Goal: Transaction & Acquisition: Purchase product/service

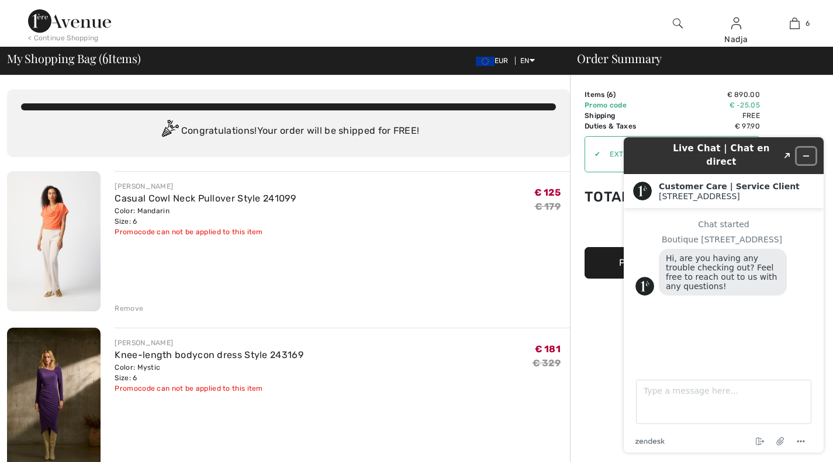
click at [806, 156] on icon "Minimize widget" at bounding box center [806, 156] width 5 height 0
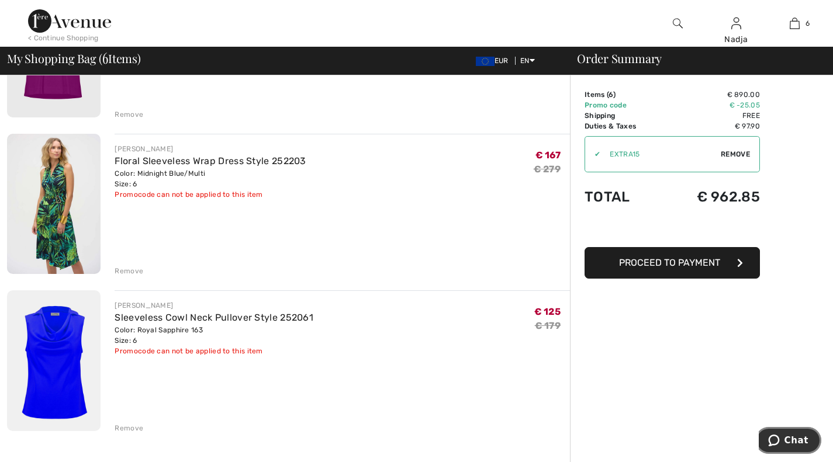
scroll to position [643, 0]
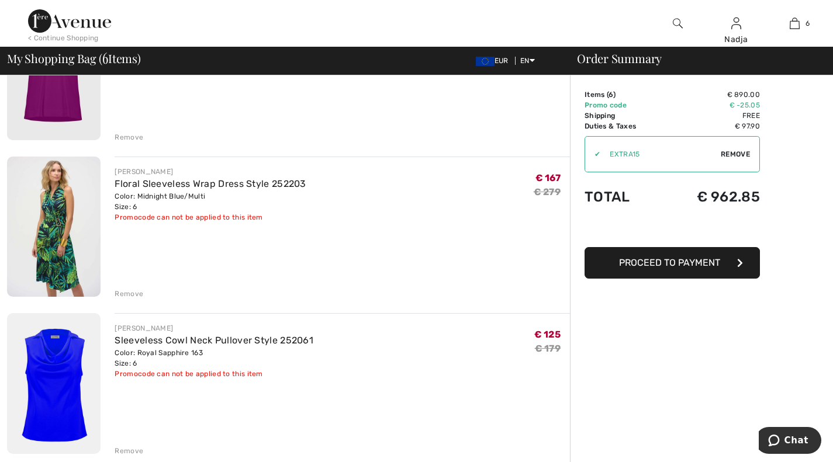
click at [129, 450] on div "Remove" at bounding box center [129, 451] width 29 height 11
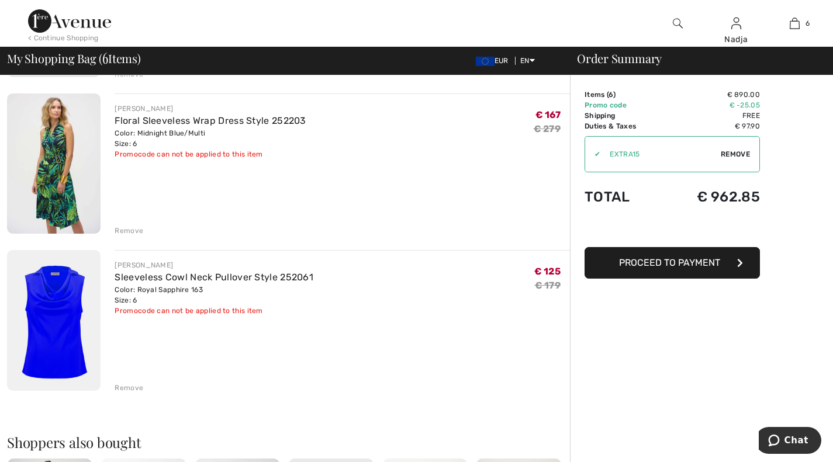
scroll to position [760, 0]
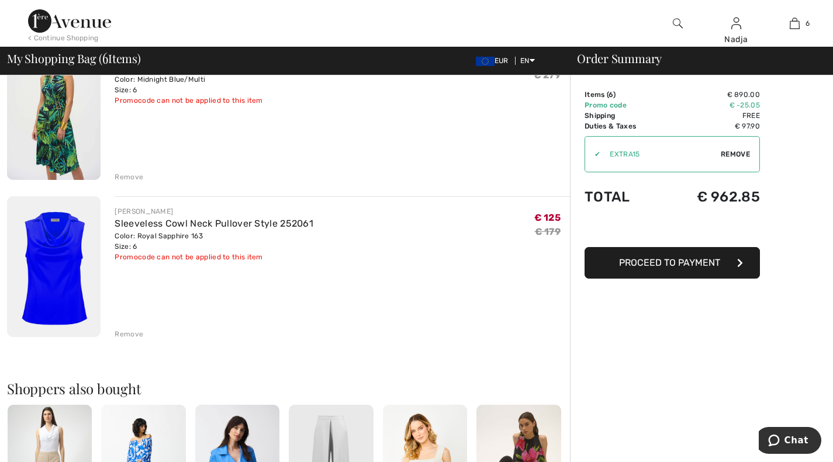
click at [129, 332] on div "Remove" at bounding box center [129, 334] width 29 height 11
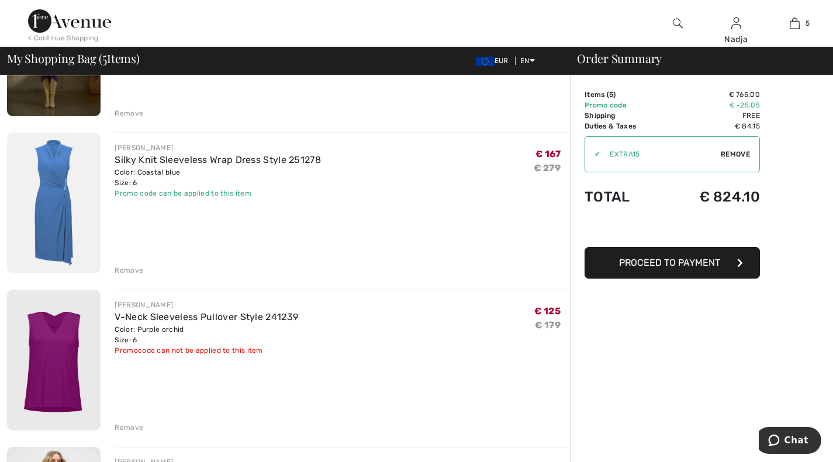
scroll to position [409, 0]
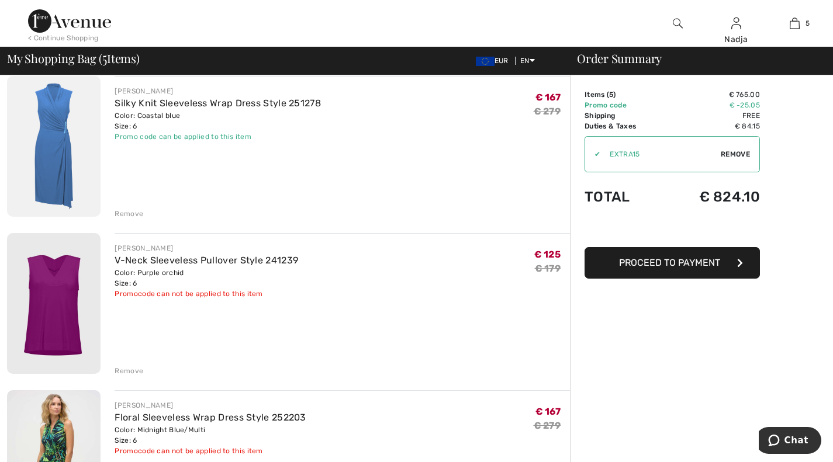
click at [67, 281] on img at bounding box center [54, 303] width 94 height 141
click at [129, 371] on div "Remove" at bounding box center [129, 371] width 29 height 11
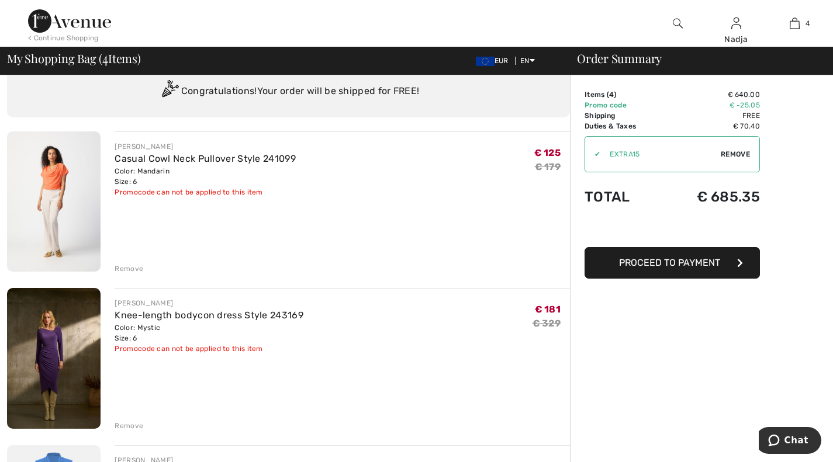
scroll to position [58, 0]
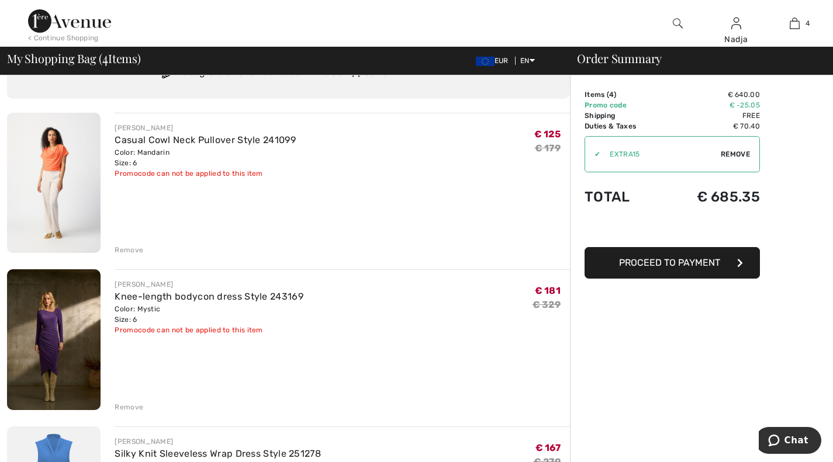
click at [56, 157] on img at bounding box center [54, 183] width 94 height 140
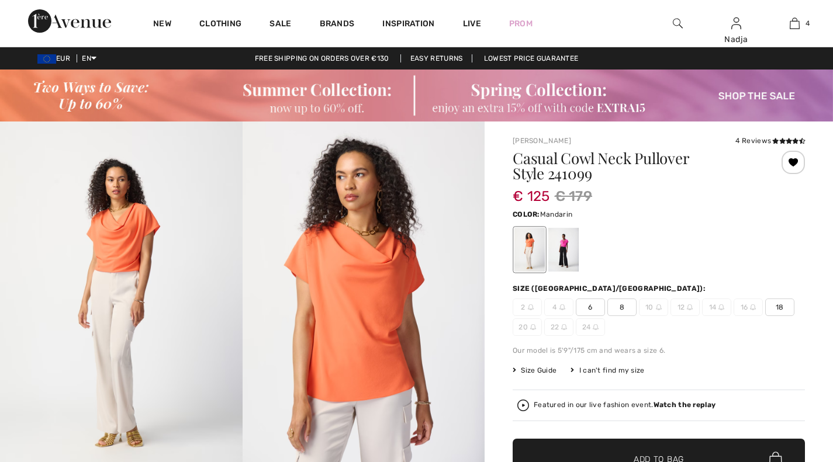
checkbox input "true"
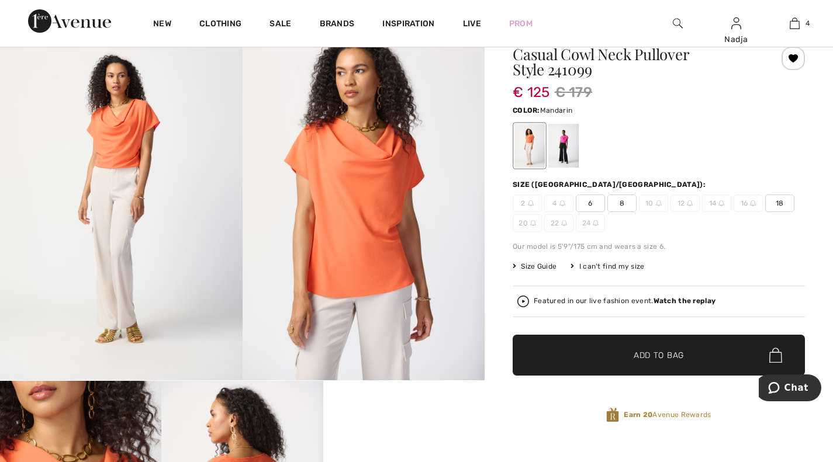
scroll to position [58, 0]
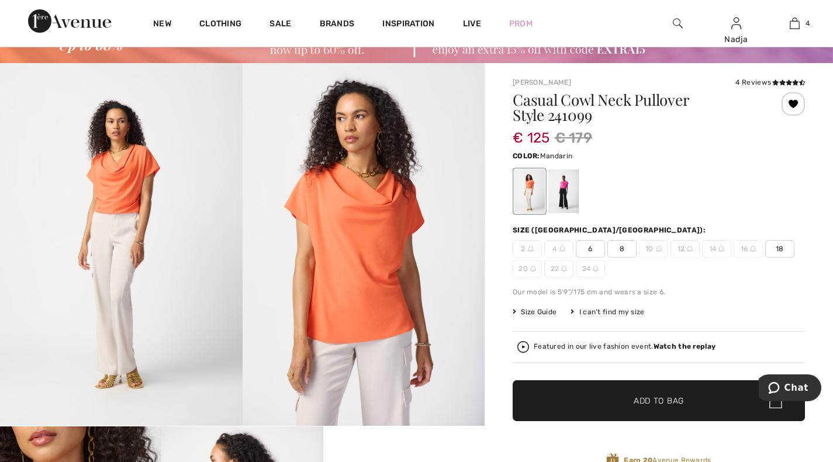
click at [793, 102] on div at bounding box center [793, 103] width 23 height 23
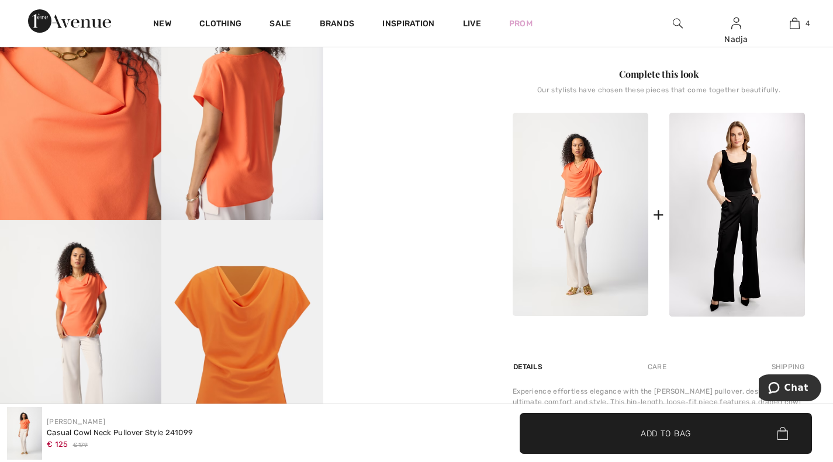
scroll to position [526, 0]
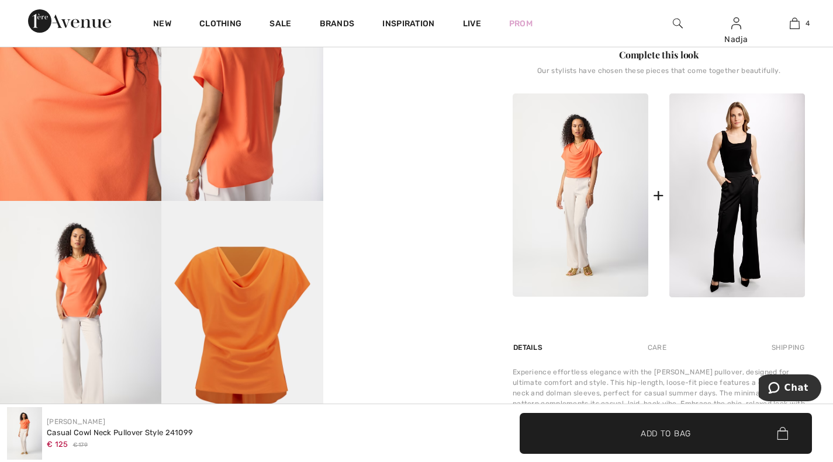
click at [448, 282] on video "Your browser does not support the video tag." at bounding box center [403, 241] width 161 height 81
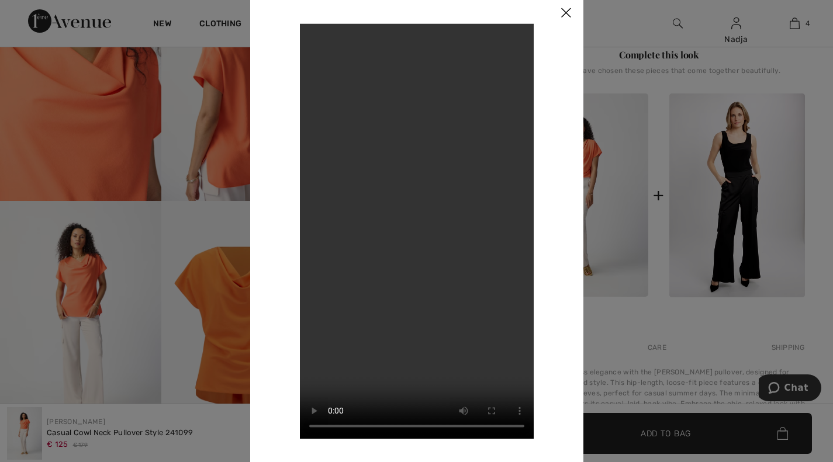
click at [564, 15] on img at bounding box center [565, 13] width 35 height 36
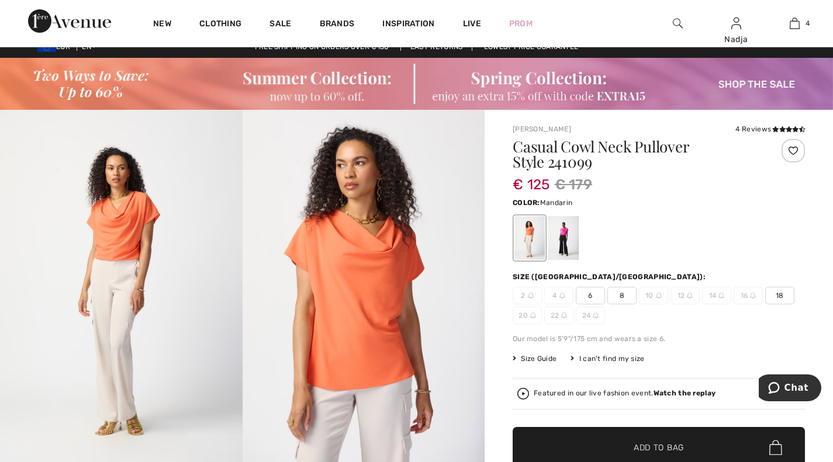
scroll to position [0, 0]
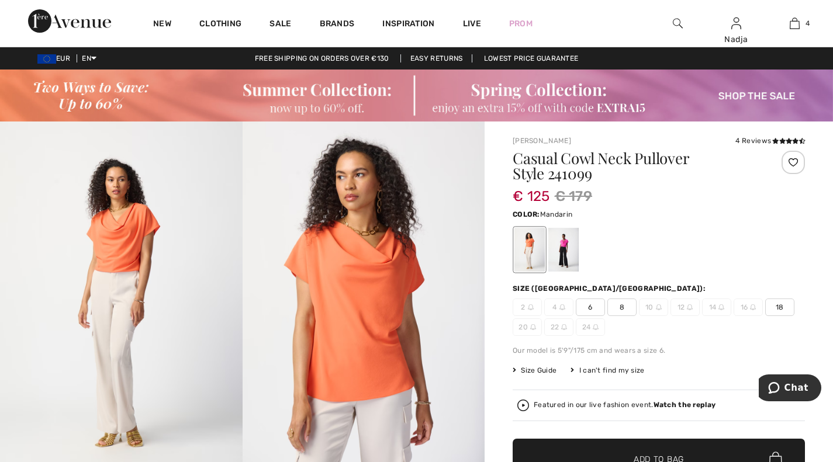
click at [794, 160] on div at bounding box center [793, 162] width 23 height 23
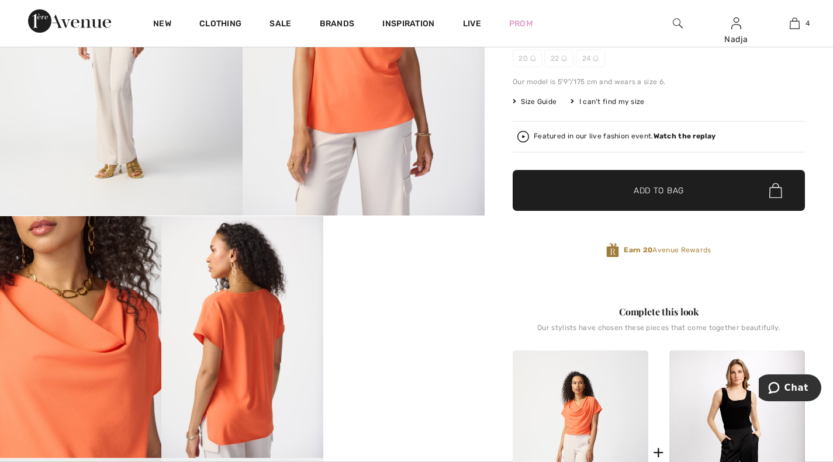
scroll to position [175, 0]
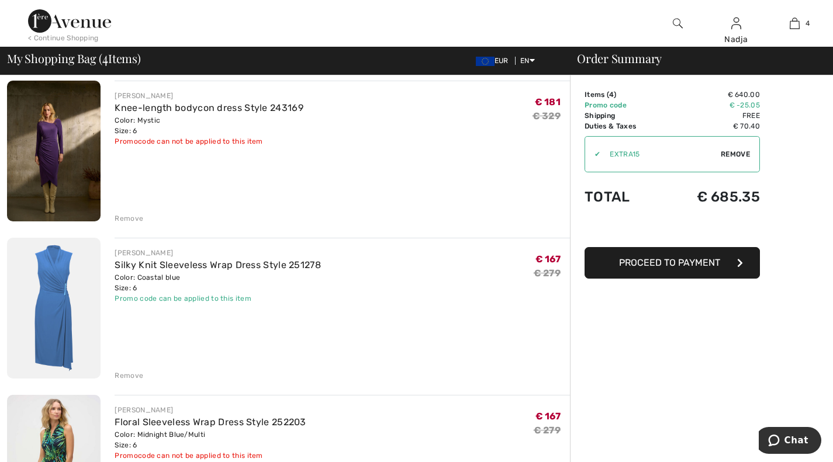
scroll to position [234, 0]
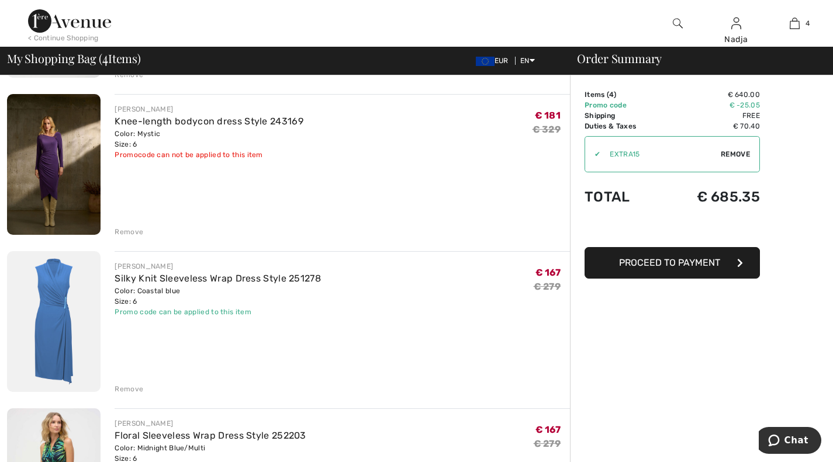
click at [47, 153] on img at bounding box center [54, 164] width 94 height 141
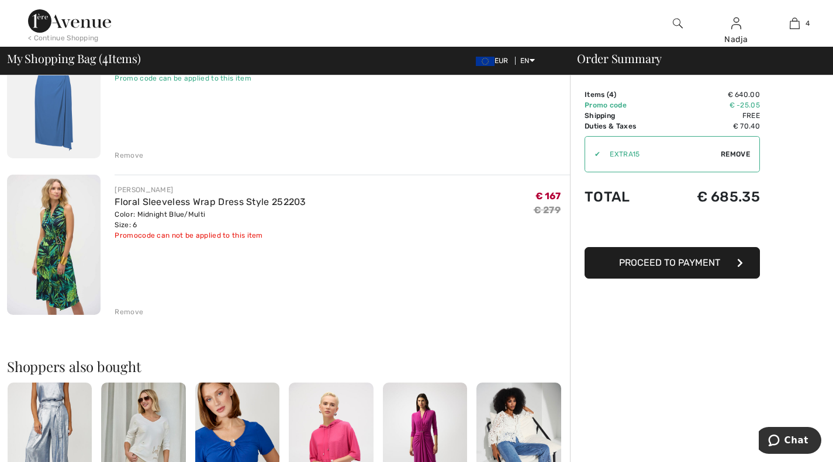
scroll to position [585, 0]
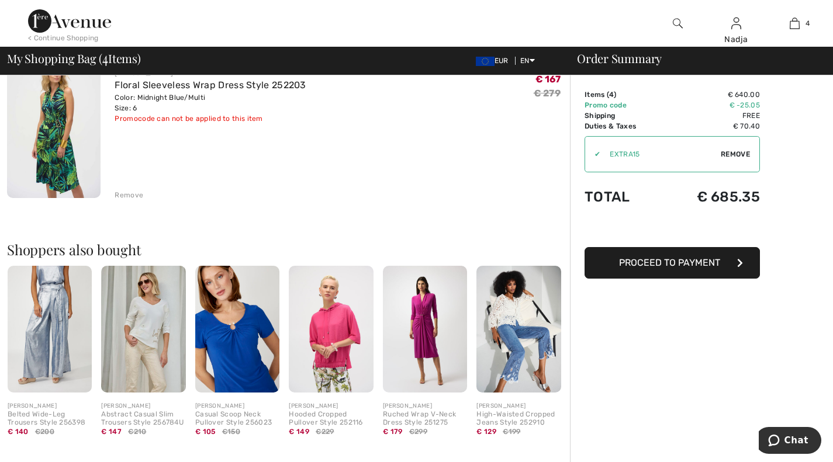
click at [417, 307] on img at bounding box center [425, 329] width 84 height 127
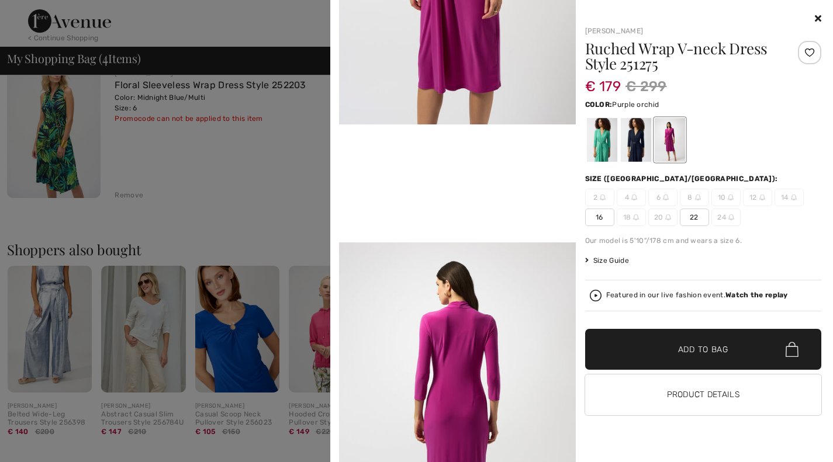
scroll to position [643, 0]
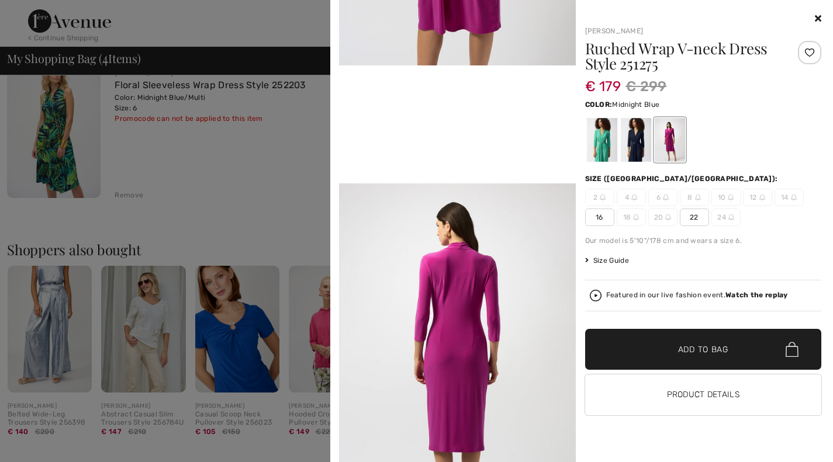
click at [641, 133] on div at bounding box center [635, 140] width 30 height 44
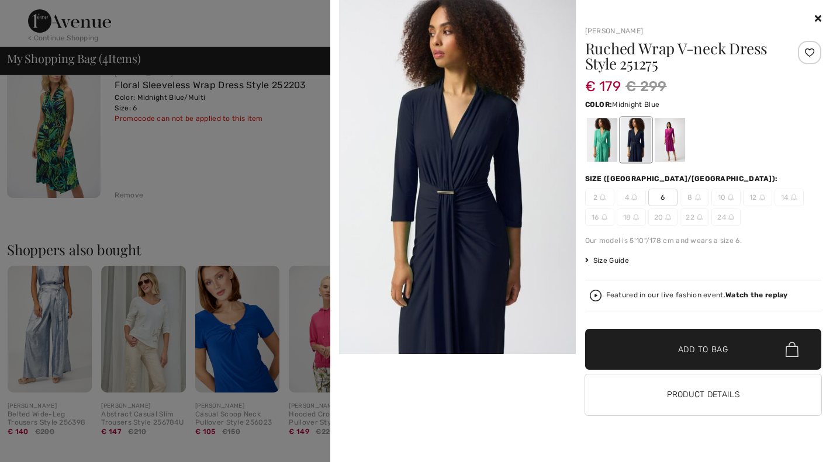
click at [816, 16] on icon at bounding box center [818, 17] width 6 height 9
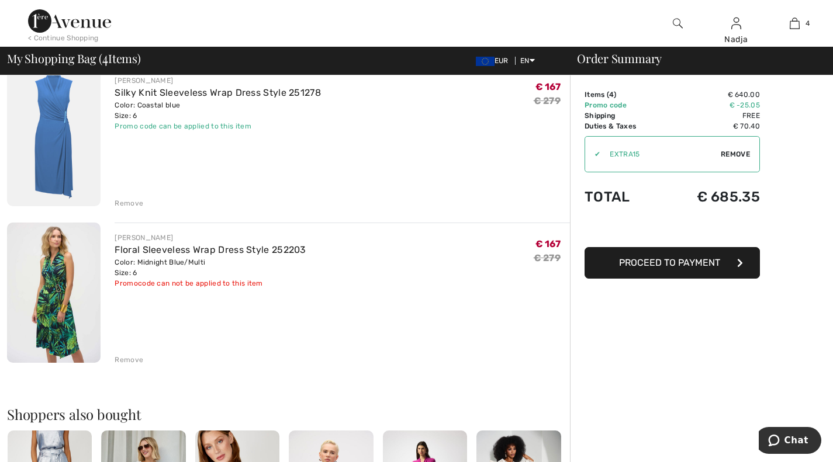
scroll to position [399, 0]
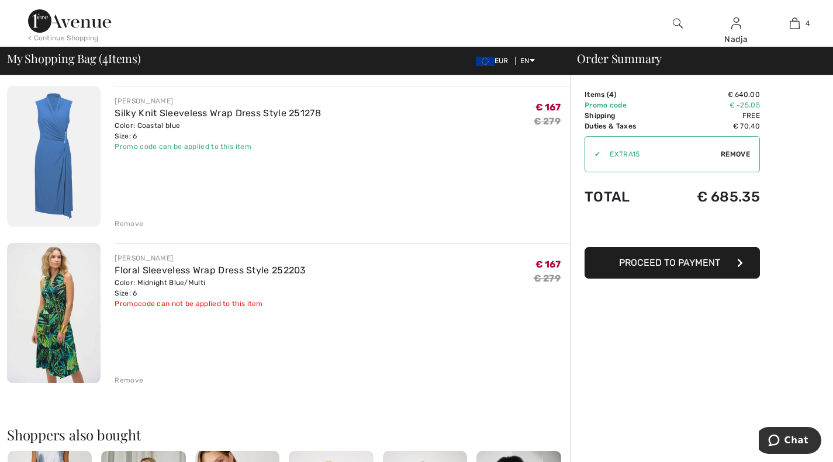
click at [49, 296] on img at bounding box center [54, 313] width 94 height 140
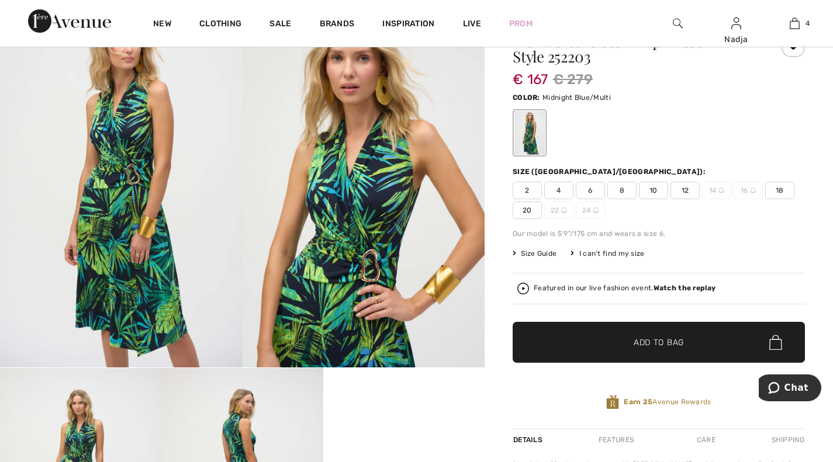
scroll to position [58, 0]
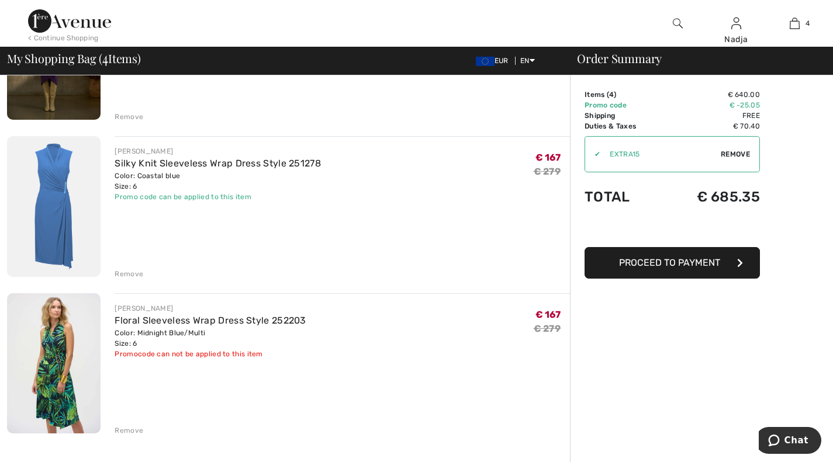
scroll to position [409, 0]
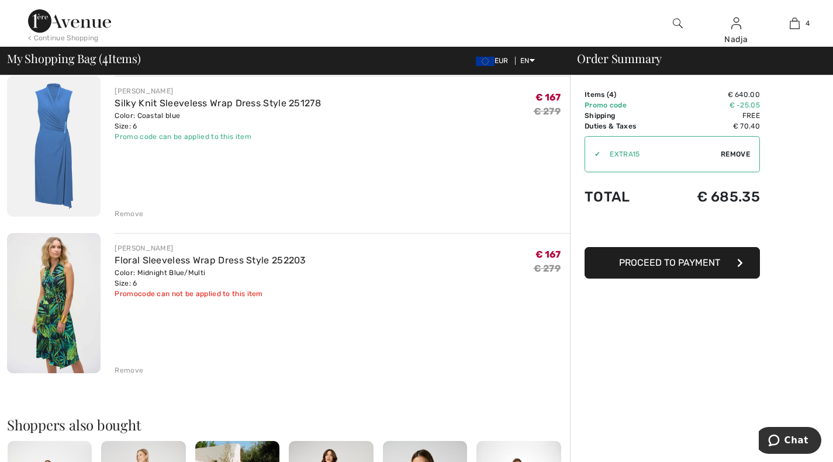
click at [64, 289] on img at bounding box center [54, 303] width 94 height 140
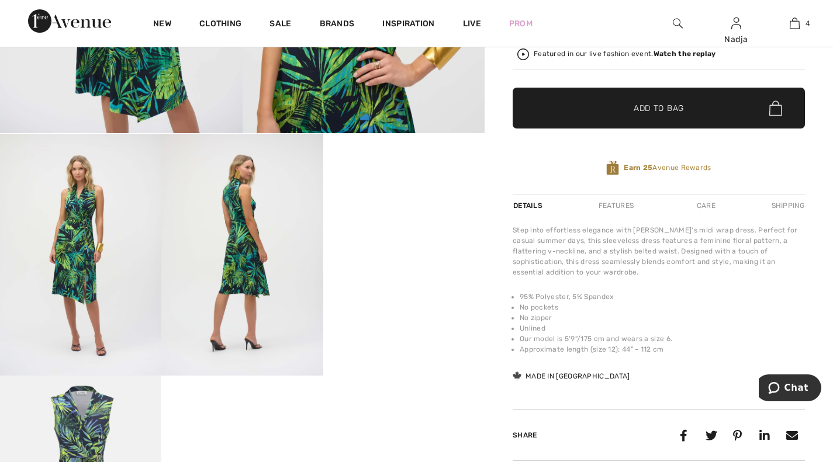
scroll to position [409, 0]
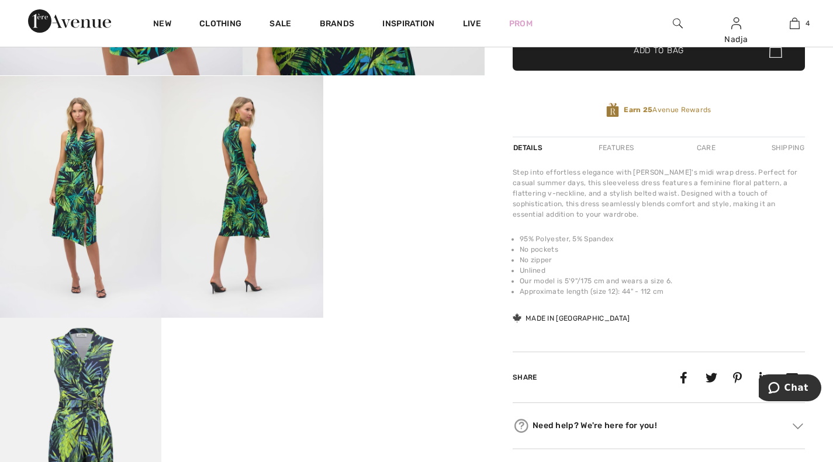
click at [382, 157] on video "Your browser does not support the video tag." at bounding box center [403, 116] width 161 height 81
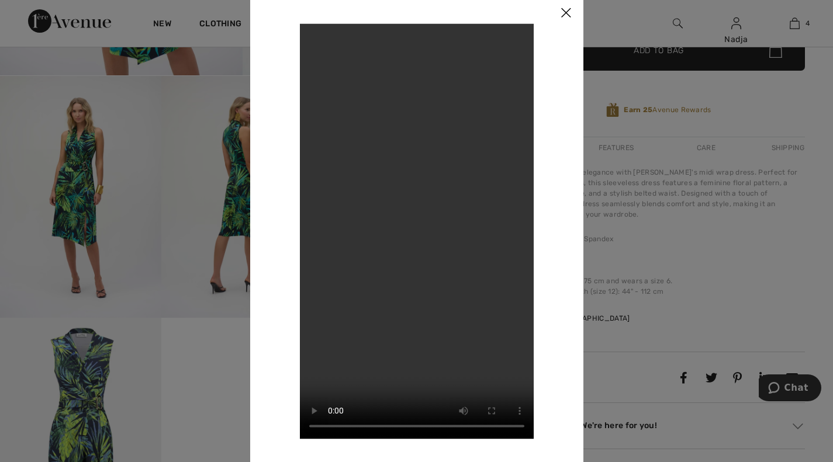
click at [572, 18] on img at bounding box center [565, 13] width 35 height 36
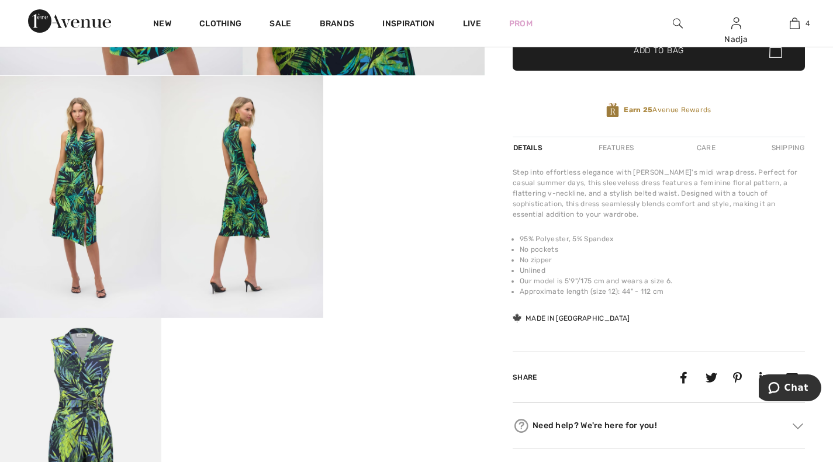
click at [252, 222] on img at bounding box center [241, 197] width 161 height 242
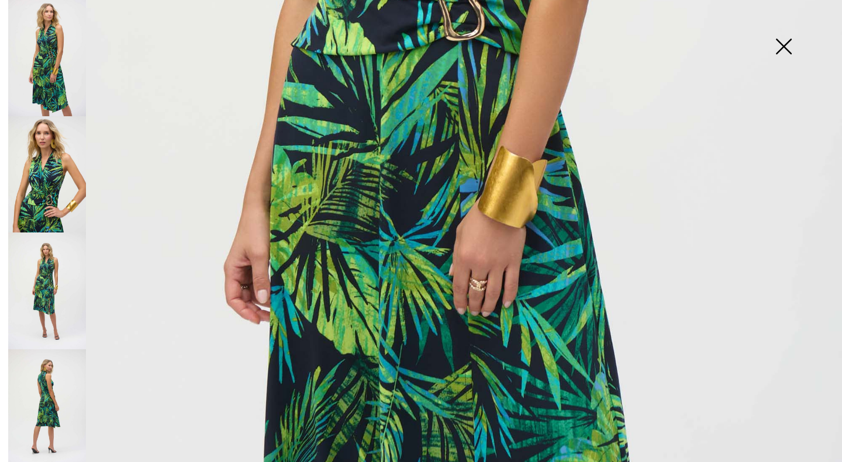
scroll to position [760, 0]
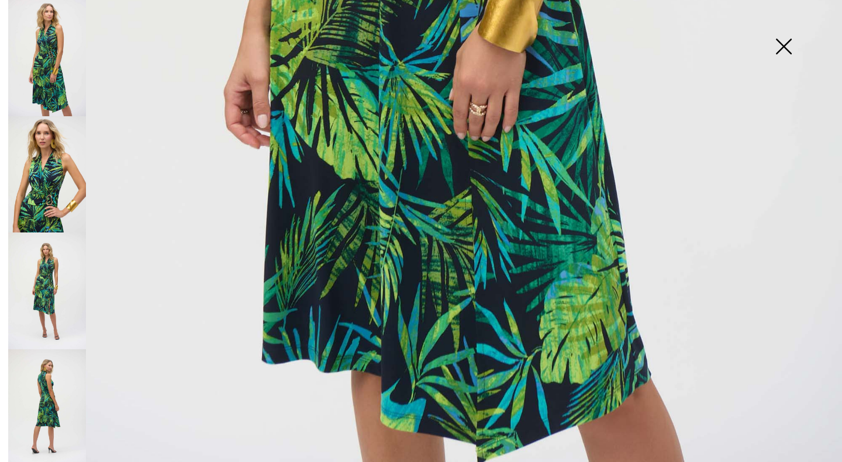
click at [46, 398] on img at bounding box center [47, 408] width 78 height 116
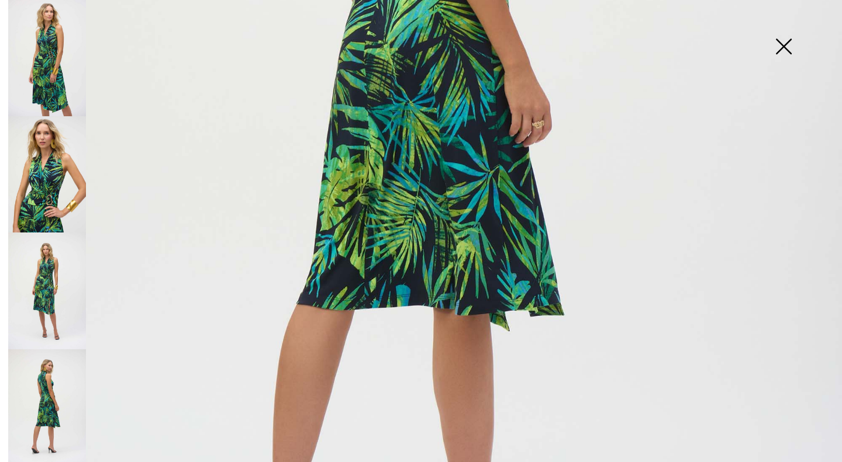
scroll to position [526, 0]
click at [788, 46] on img at bounding box center [783, 48] width 58 height 60
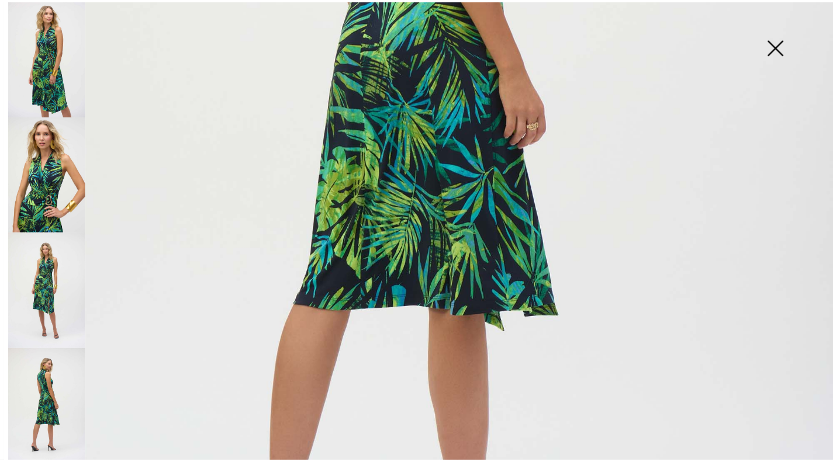
scroll to position [409, 0]
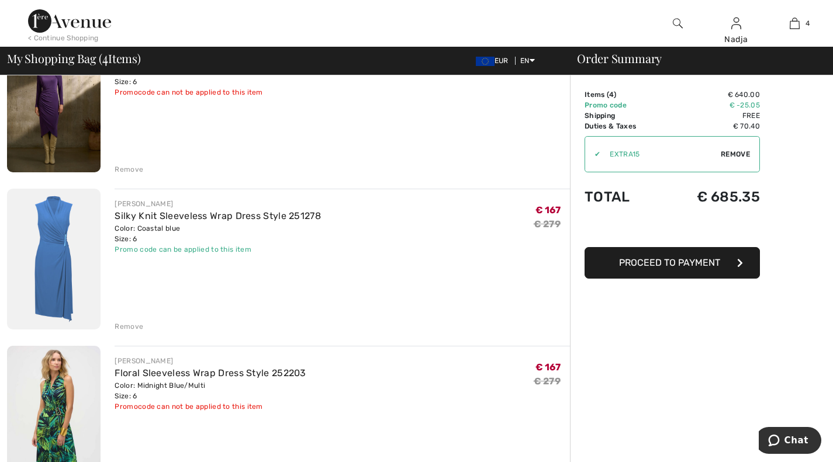
scroll to position [292, 0]
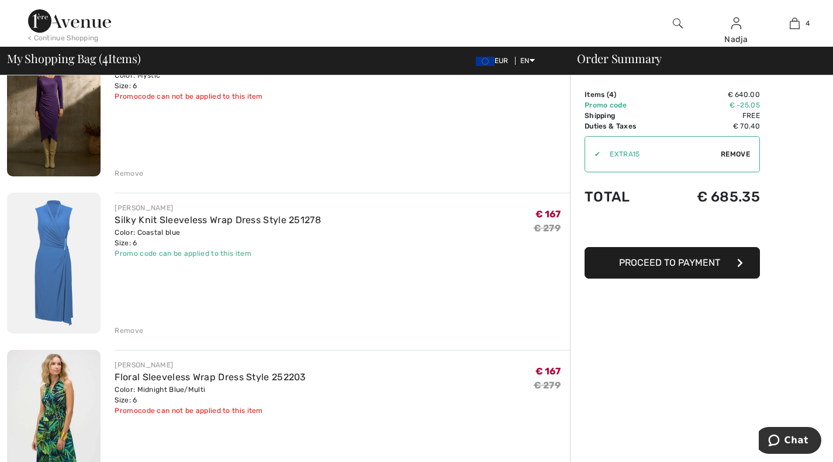
click at [59, 239] on img at bounding box center [54, 263] width 94 height 141
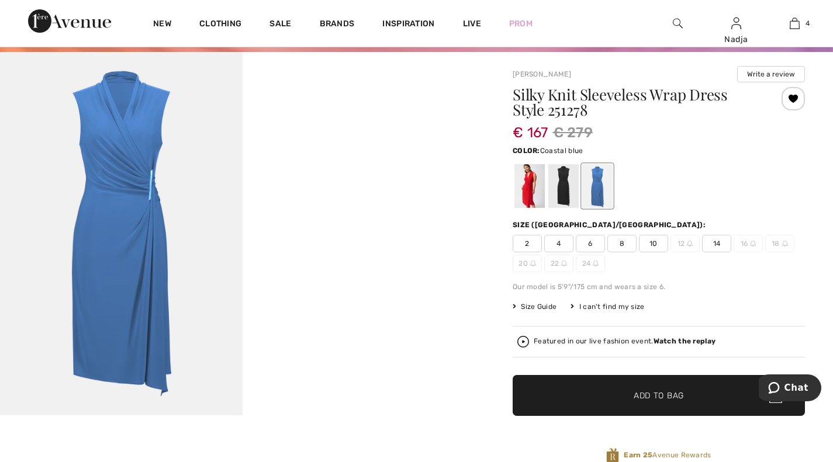
scroll to position [58, 0]
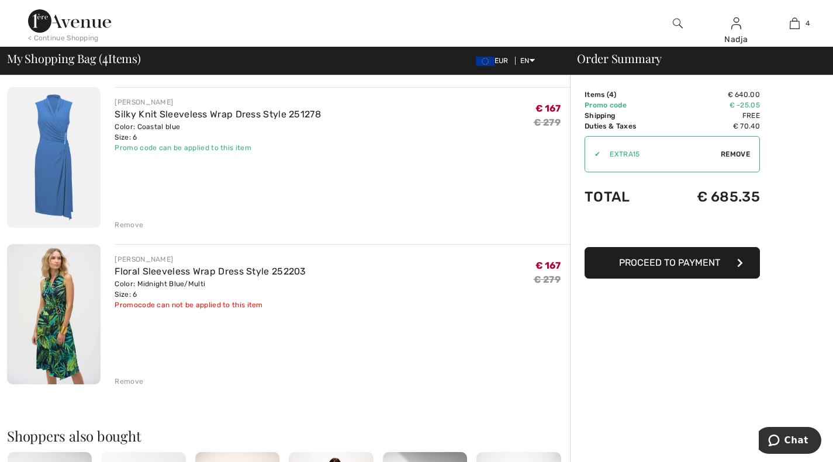
scroll to position [423, 0]
